Goal: Information Seeking & Learning: Understand process/instructions

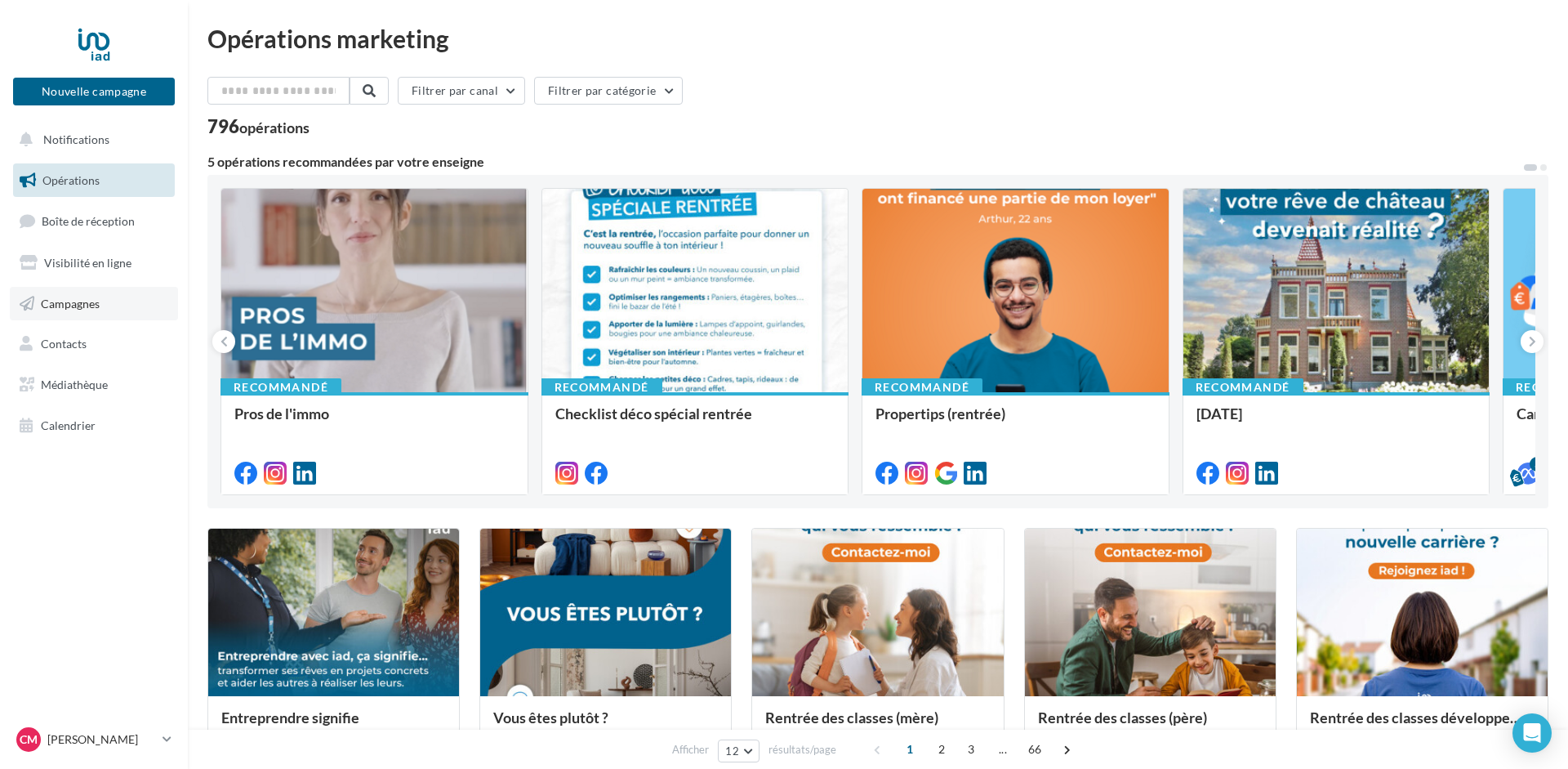
click at [80, 299] on span "Campagnes" at bounding box center [70, 302] width 59 height 14
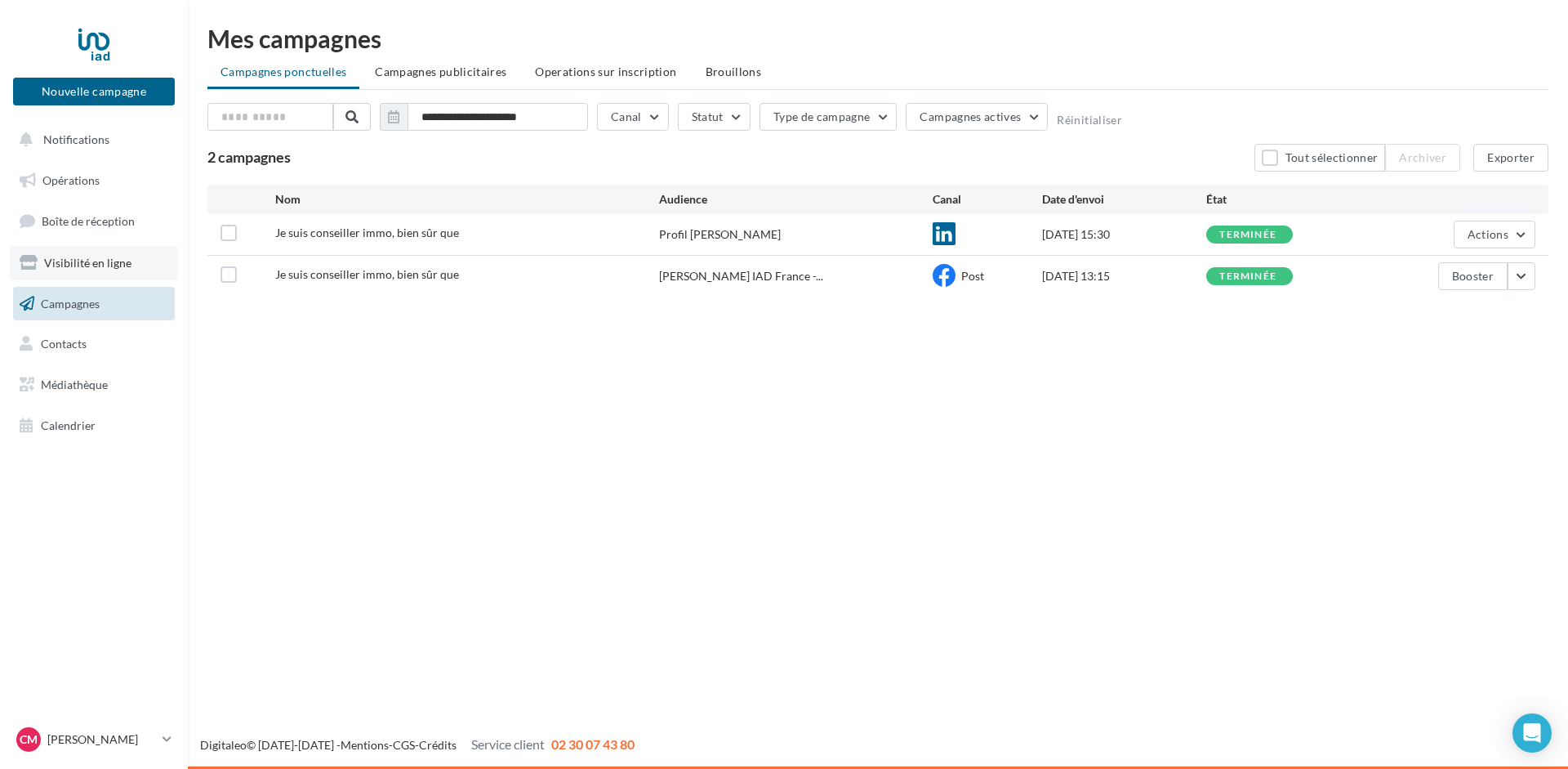
click at [86, 255] on link "Visibilité en ligne" at bounding box center [94, 263] width 168 height 34
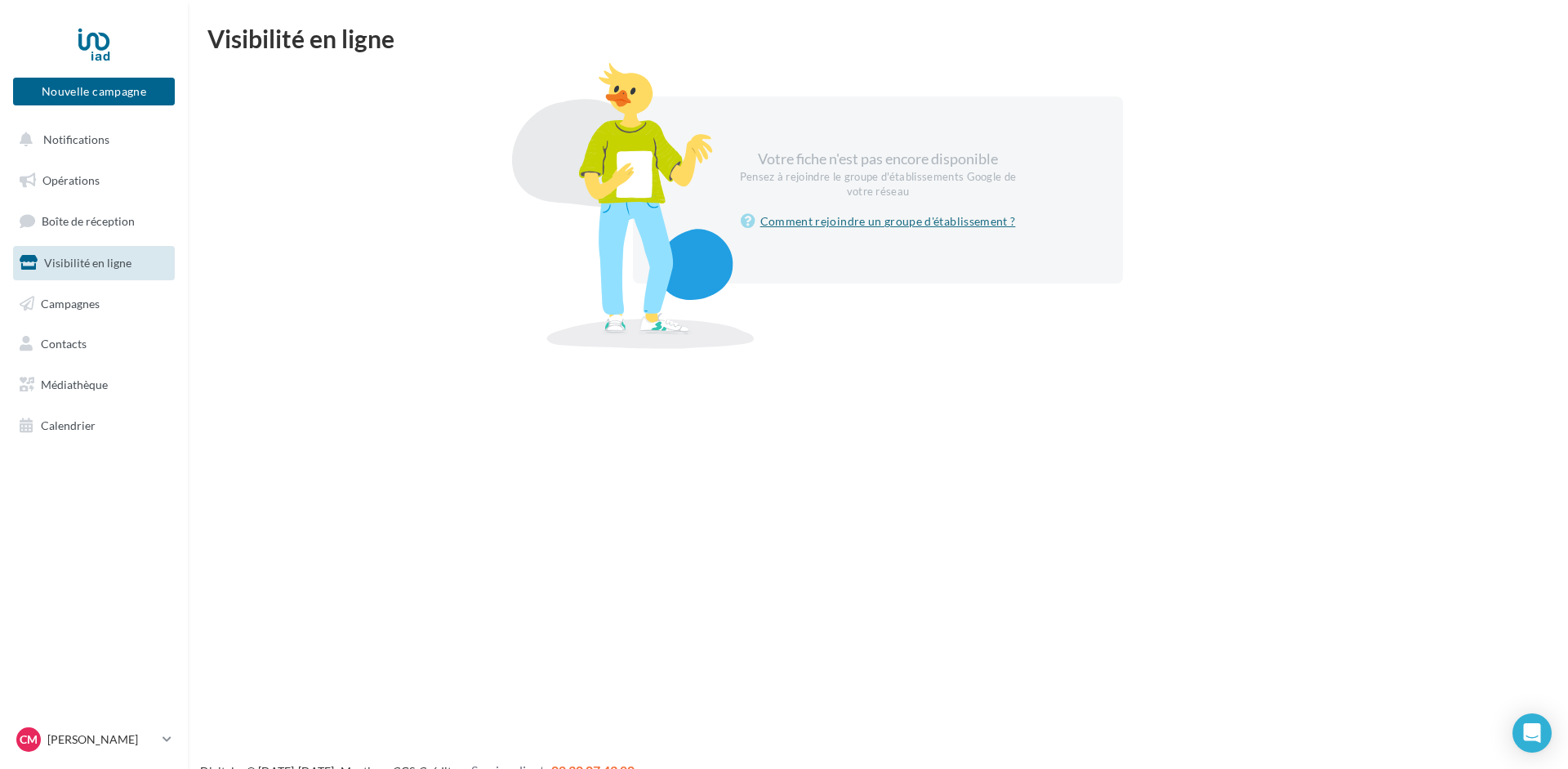
click at [907, 224] on link "Comment rejoindre un groupe d'établissement ?" at bounding box center [878, 221] width 276 height 19
